Goal: Information Seeking & Learning: Check status

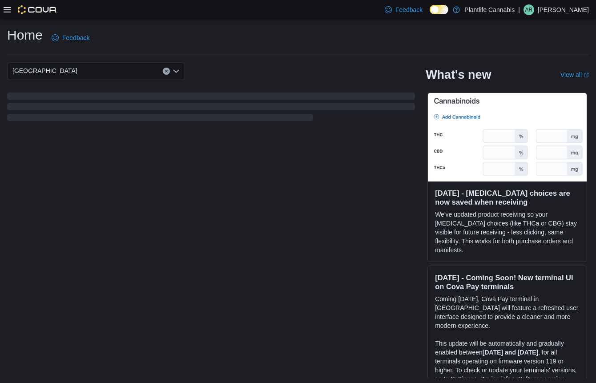
click at [7, 10] on icon at bounding box center [7, 9] width 7 height 7
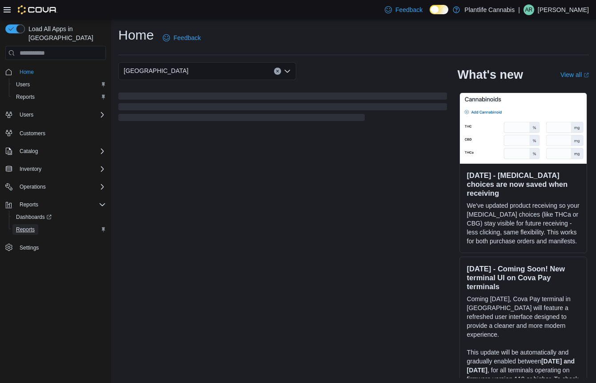
click at [30, 226] on span "Reports" at bounding box center [25, 229] width 19 height 7
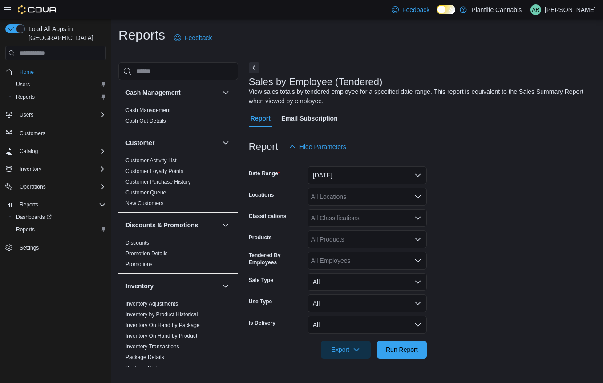
click at [5, 11] on icon at bounding box center [7, 9] width 7 height 7
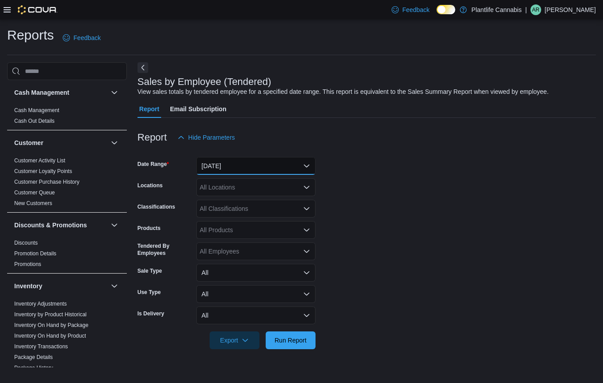
click at [243, 166] on button "[DATE]" at bounding box center [255, 166] width 119 height 18
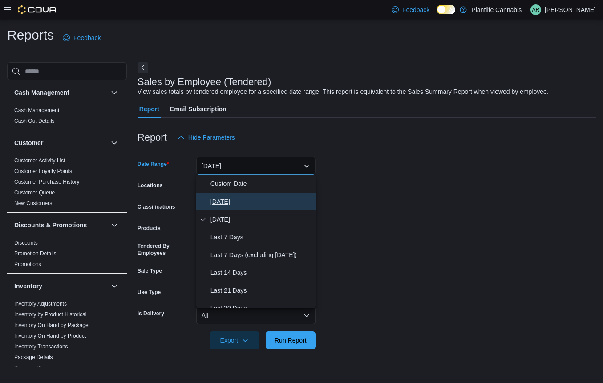
click at [235, 193] on button "[DATE]" at bounding box center [255, 202] width 119 height 18
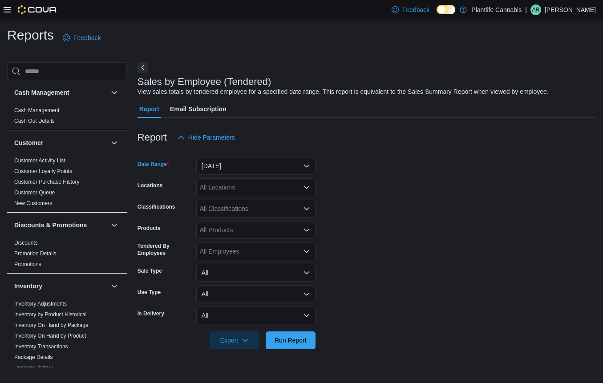
click at [236, 189] on div "All Locations" at bounding box center [255, 187] width 119 height 18
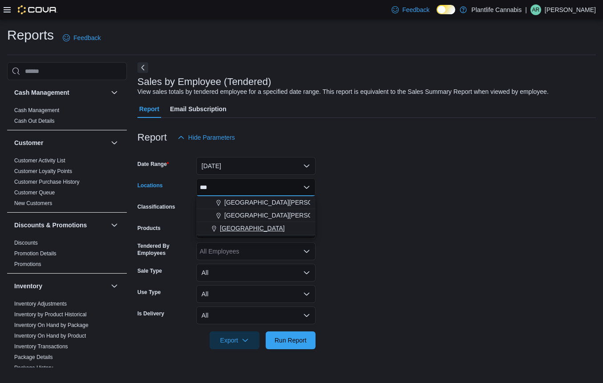
type input "***"
click at [254, 228] on span "[GEOGRAPHIC_DATA]" at bounding box center [252, 228] width 65 height 9
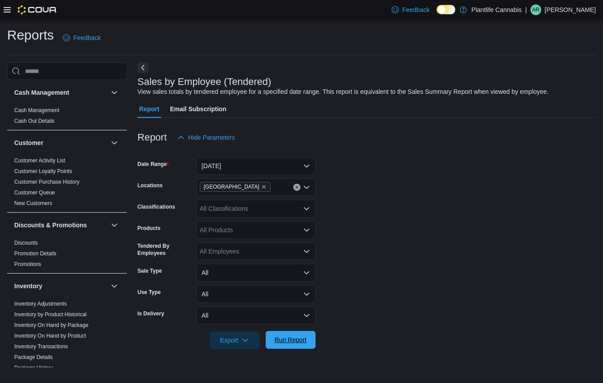
click at [285, 344] on span "Run Report" at bounding box center [291, 340] width 32 height 9
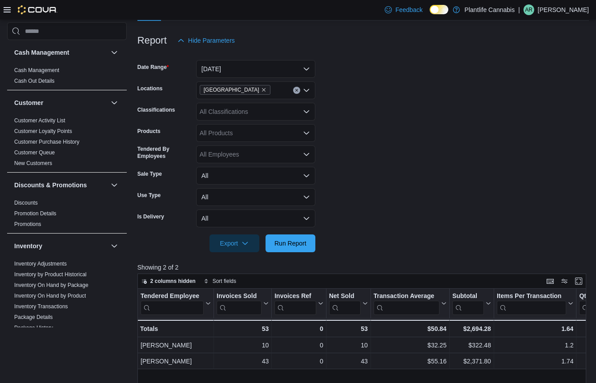
scroll to position [97, 0]
click at [264, 70] on button "[DATE]" at bounding box center [255, 70] width 119 height 18
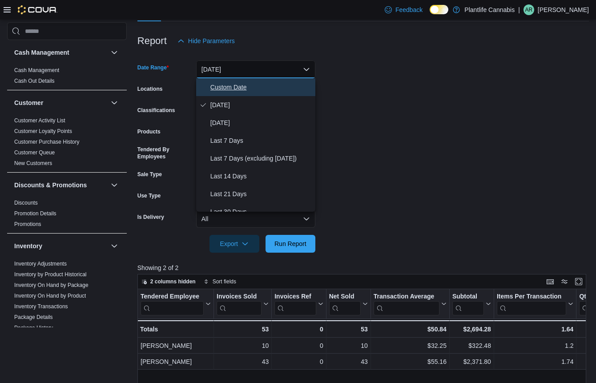
click at [249, 93] on button "Custom Date" at bounding box center [255, 87] width 119 height 18
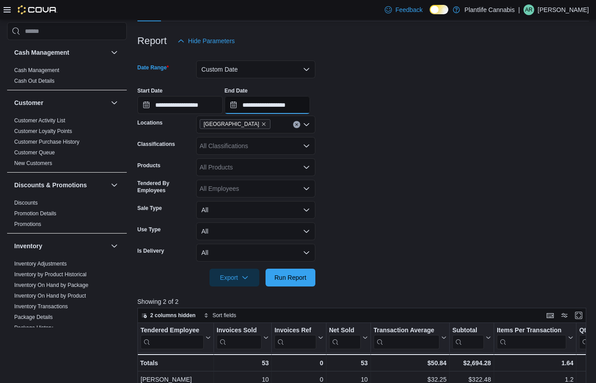
click at [291, 107] on input "**********" at bounding box center [267, 105] width 85 height 18
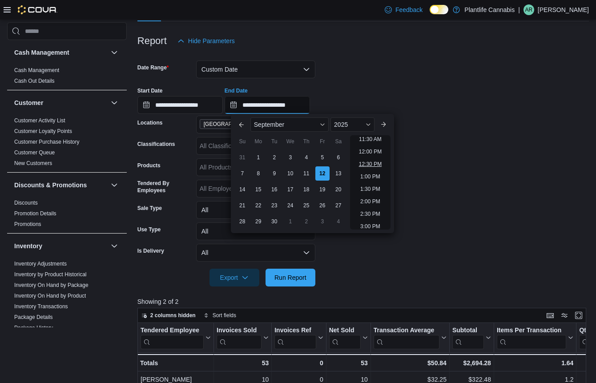
scroll to position [282, 0]
click at [371, 161] on li "12:00 PM" at bounding box center [371, 159] width 30 height 11
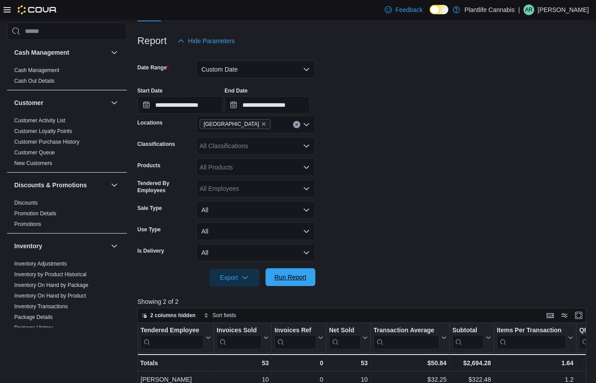
click at [295, 275] on span "Run Report" at bounding box center [291, 277] width 32 height 9
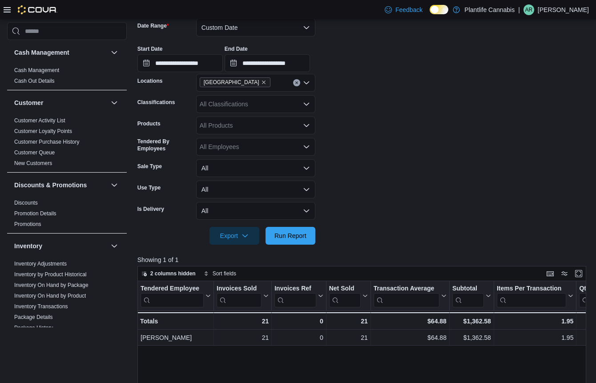
scroll to position [162, 0]
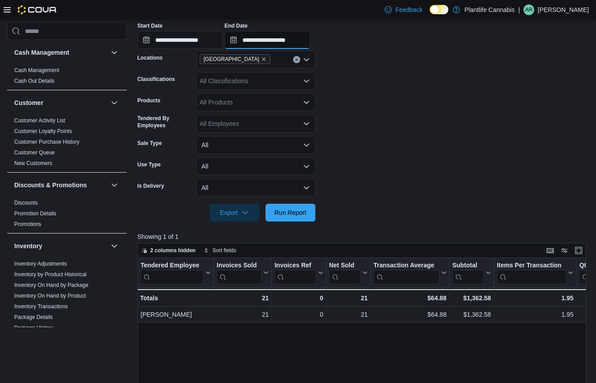
click at [306, 41] on input "**********" at bounding box center [267, 40] width 85 height 18
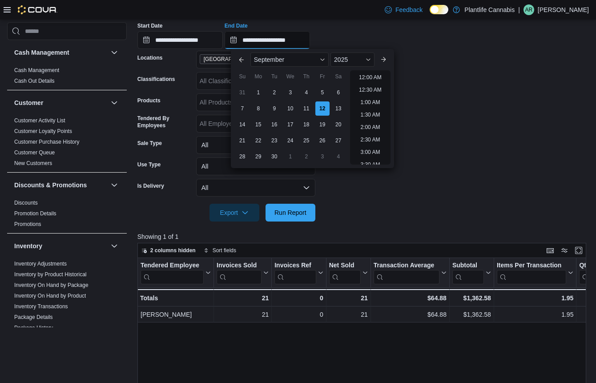
scroll to position [327, 0]
click at [373, 164] on li "4:30 PM" at bounding box center [370, 162] width 27 height 11
type input "**********"
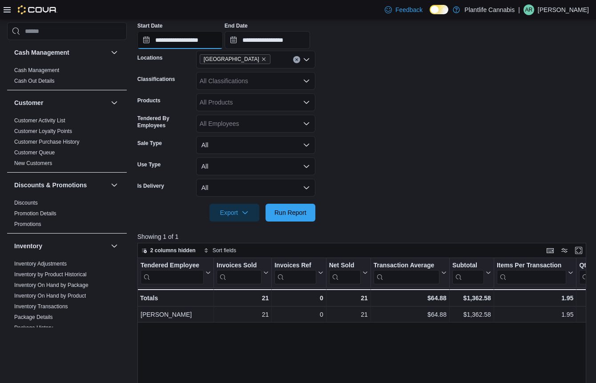
click at [200, 39] on input "**********" at bounding box center [180, 40] width 85 height 18
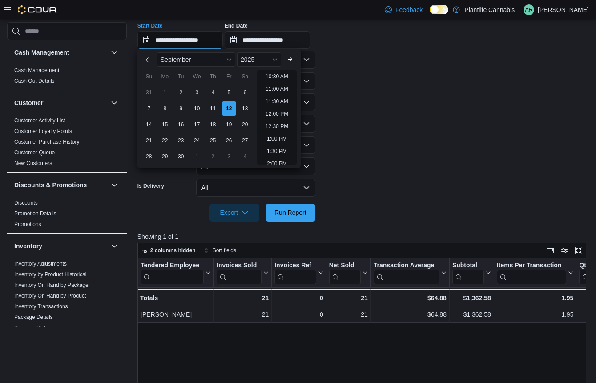
scroll to position [275, 0]
click at [285, 104] on li "12:00 PM" at bounding box center [277, 102] width 30 height 11
type input "**********"
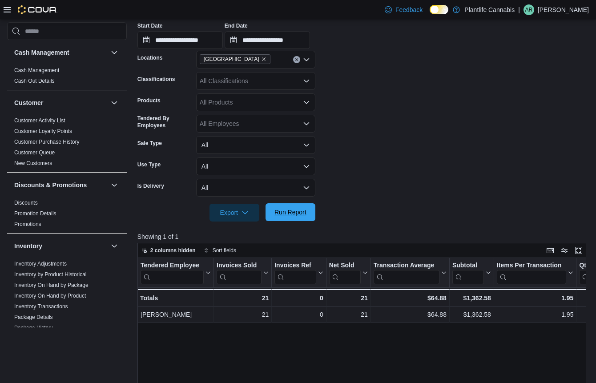
click at [296, 211] on span "Run Report" at bounding box center [291, 212] width 32 height 9
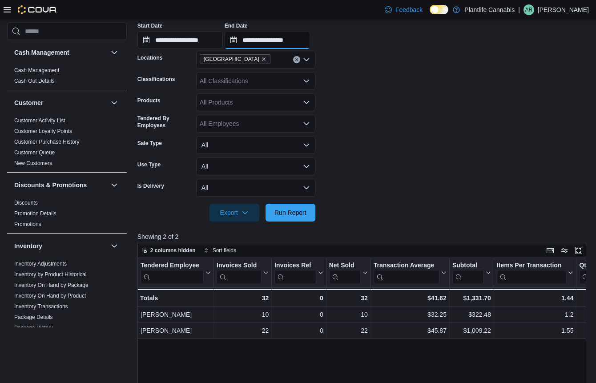
click at [285, 39] on input "**********" at bounding box center [267, 40] width 85 height 18
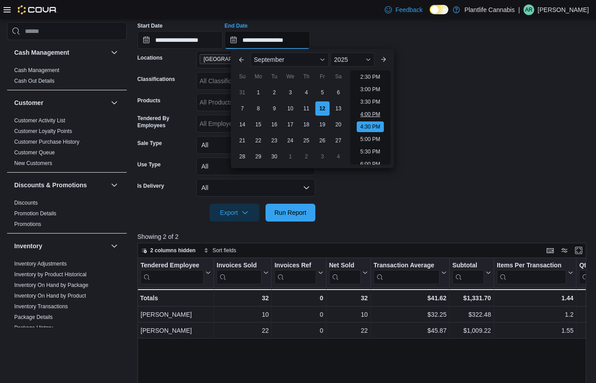
scroll to position [346, 0]
click at [373, 81] on li "2:00 PM" at bounding box center [370, 80] width 27 height 11
type input "**********"
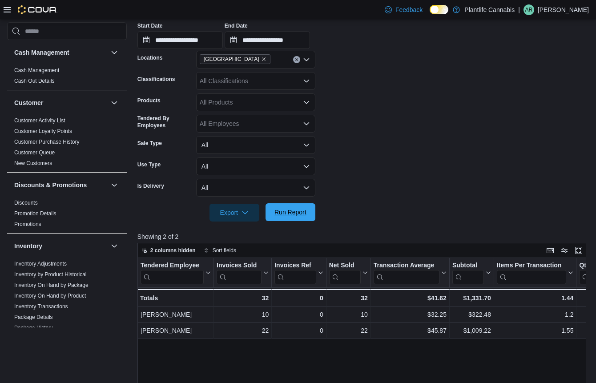
click at [300, 212] on span "Run Report" at bounding box center [291, 212] width 32 height 9
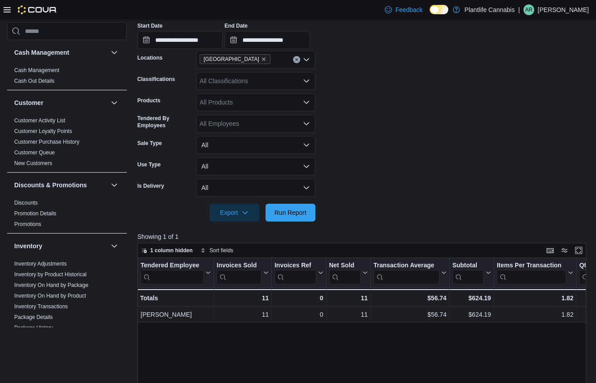
scroll to position [87, 0]
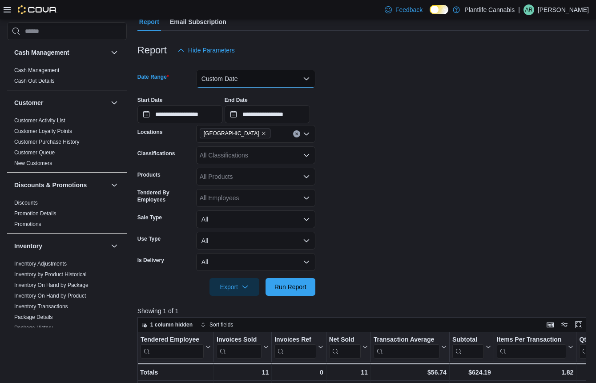
click at [239, 81] on button "Custom Date" at bounding box center [255, 79] width 119 height 18
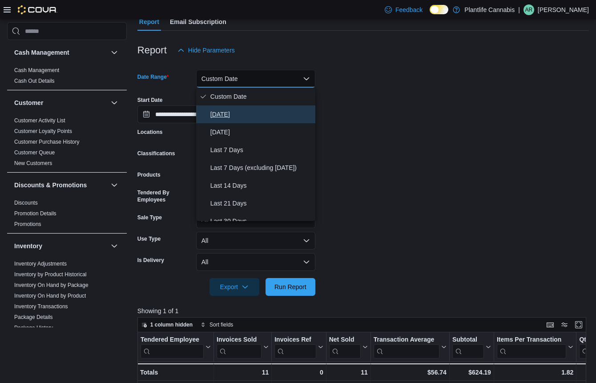
click at [233, 107] on button "[DATE]" at bounding box center [255, 114] width 119 height 18
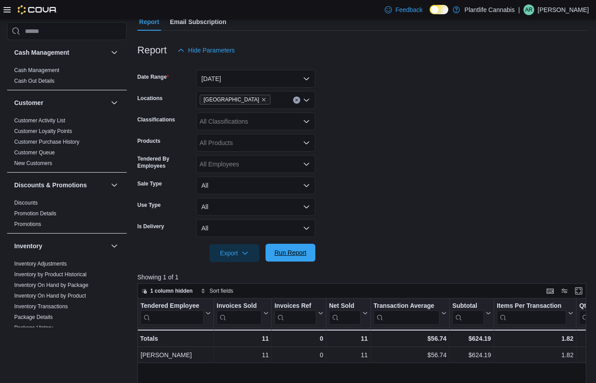
click at [286, 254] on span "Run Report" at bounding box center [291, 252] width 32 height 9
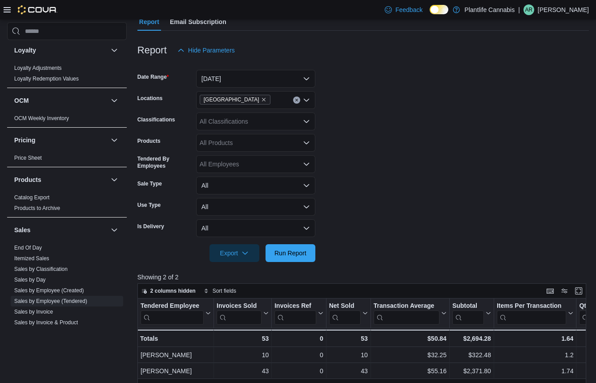
scroll to position [470, 0]
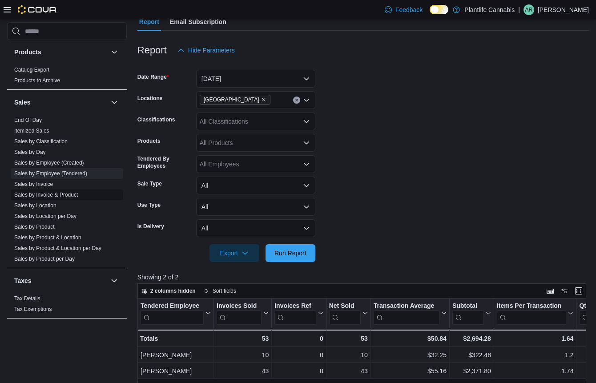
click at [58, 195] on link "Sales by Invoice & Product" at bounding box center [46, 195] width 64 height 6
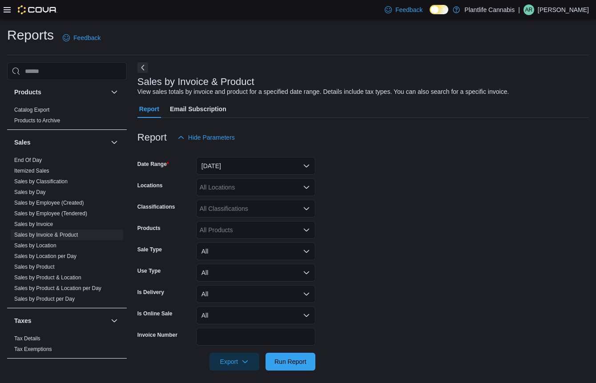
scroll to position [5, 0]
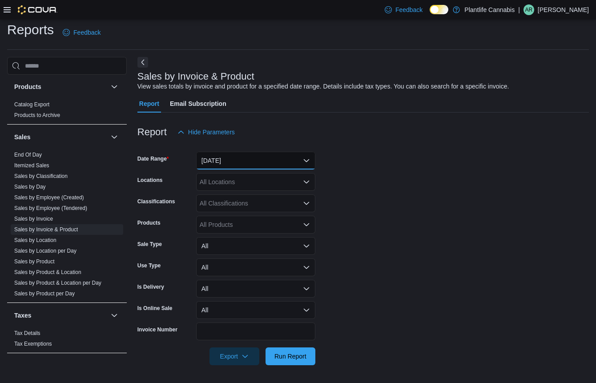
click at [215, 163] on button "[DATE]" at bounding box center [255, 161] width 119 height 18
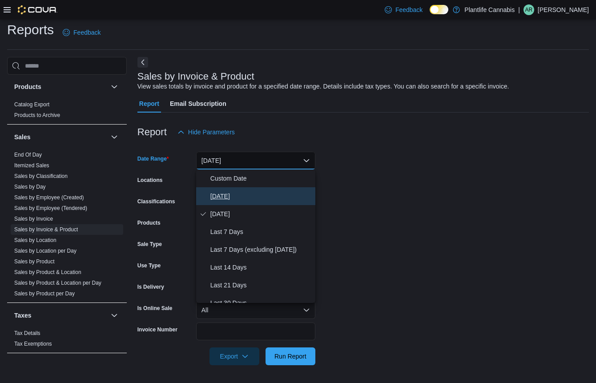
click at [232, 195] on span "[DATE]" at bounding box center [261, 196] width 101 height 11
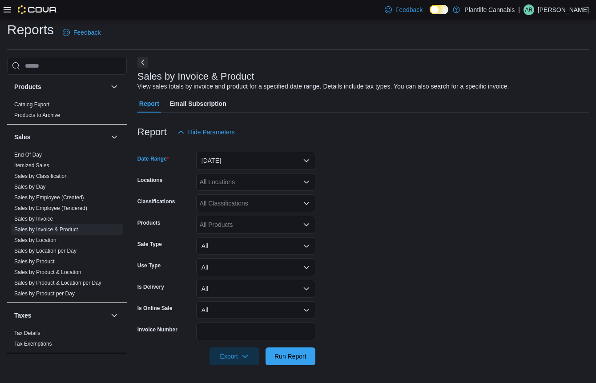
click at [236, 183] on div "All Locations" at bounding box center [255, 182] width 119 height 18
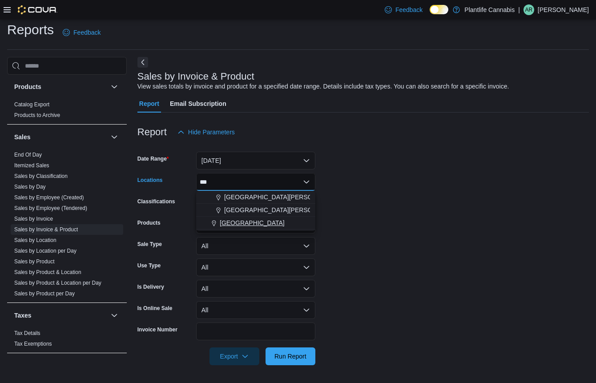
type input "***"
click at [251, 224] on span "[GEOGRAPHIC_DATA]" at bounding box center [252, 223] width 65 height 9
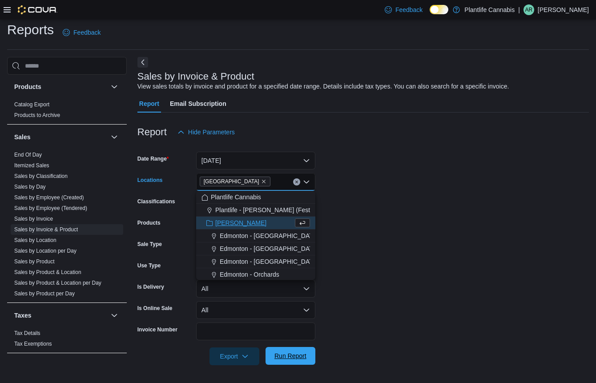
click at [303, 361] on span "Run Report" at bounding box center [290, 356] width 39 height 18
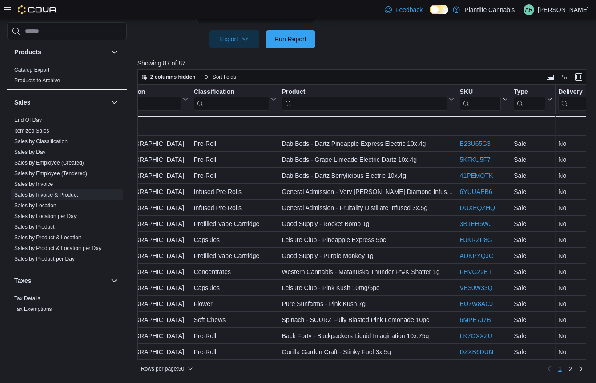
scroll to position [579, 293]
click at [573, 372] on span "2" at bounding box center [571, 369] width 4 height 9
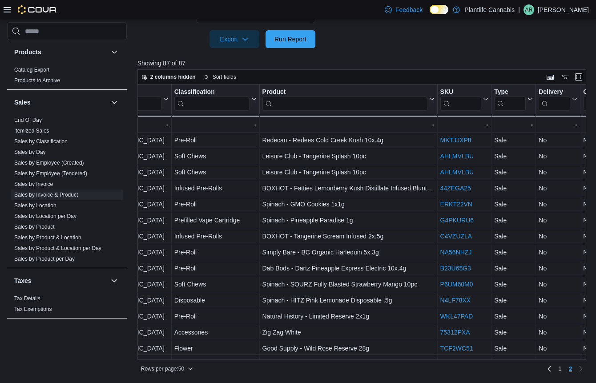
scroll to position [307, 312]
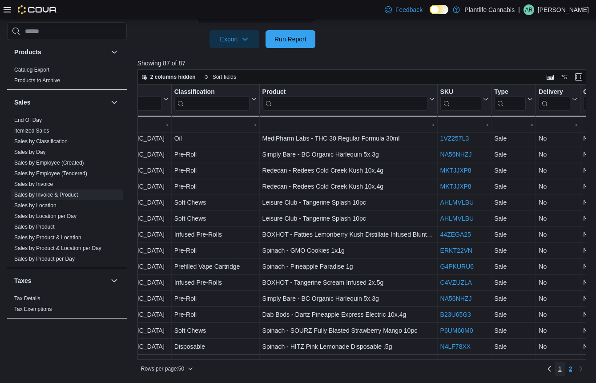
click at [562, 370] on span "1" at bounding box center [561, 369] width 4 height 9
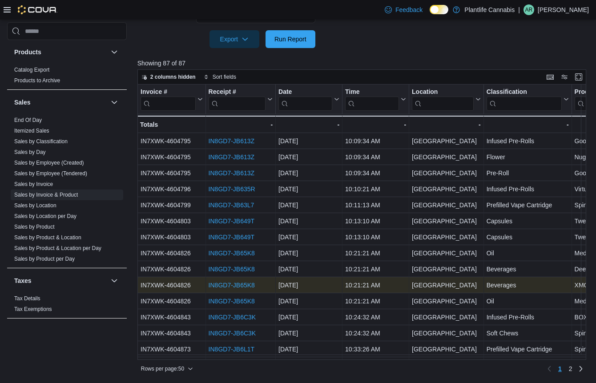
scroll to position [2, 0]
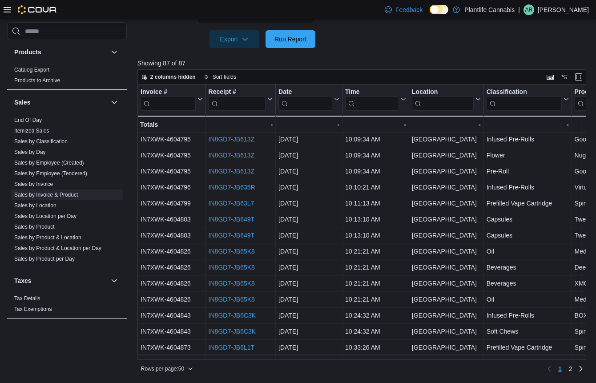
drag, startPoint x: 233, startPoint y: 360, endPoint x: 306, endPoint y: 360, distance: 73.4
click at [306, 360] on div "Rows per page : 50 Page 1 of 2 1 2" at bounding box center [363, 368] width 450 height 16
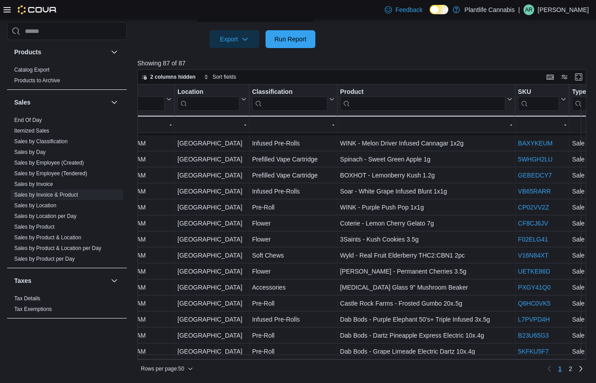
scroll to position [404, 235]
